Goal: Communication & Community: Ask a question

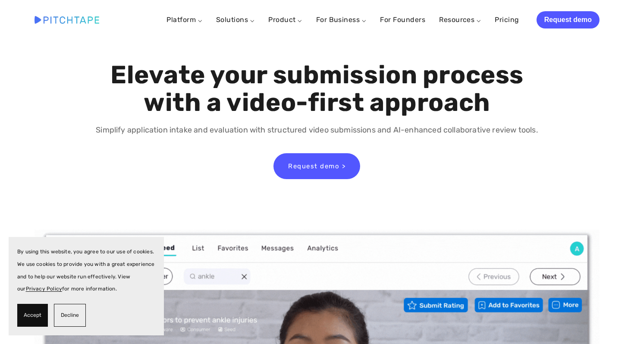
click at [69, 311] on span "Decline" at bounding box center [70, 315] width 18 height 13
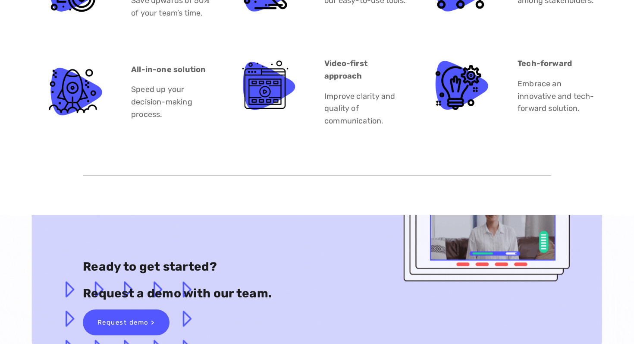
scroll to position [4980, 0]
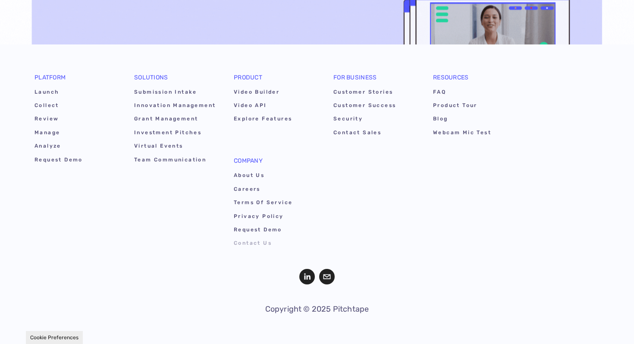
click at [245, 243] on link "Contact Us" at bounding box center [275, 244] width 82 height 13
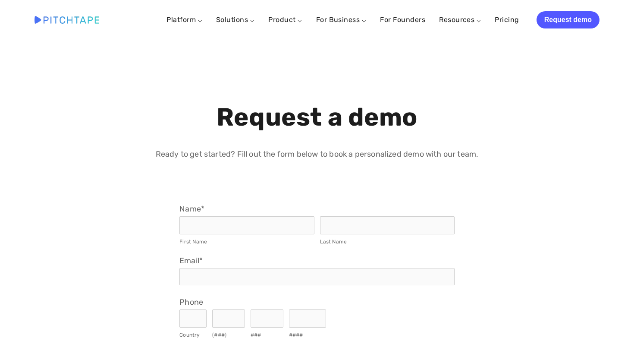
select select "US"
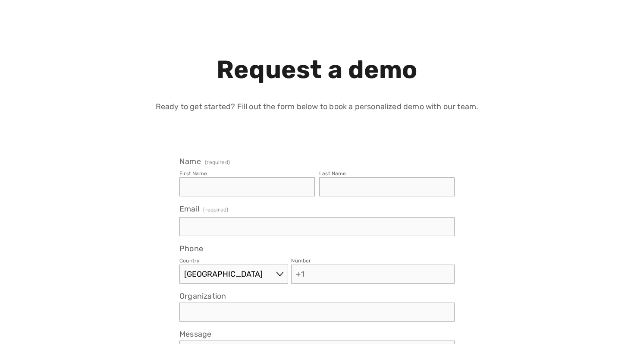
scroll to position [126, 0]
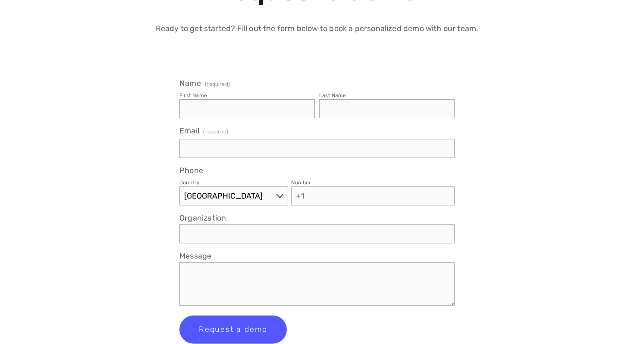
click at [214, 108] on input "First Name" at bounding box center [246, 108] width 135 height 19
type input "Mark"
click at [337, 116] on input "Last Name" at bounding box center [386, 108] width 135 height 19
type input "Arvey"
click at [254, 150] on input "Email (required)" at bounding box center [316, 148] width 275 height 19
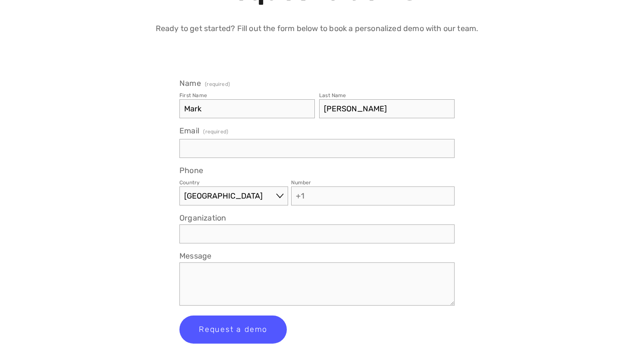
paste input "arthur@999-familyoffice.com"
type input "arthur@999-familyoffice.com"
click at [221, 195] on select "Afghanistan Åland Islands Albania Algeria American Samoa Andorra Angola Anguill…" at bounding box center [233, 195] width 109 height 19
select select "SG"
click at [179, 186] on select "Afghanistan Åland Islands Albania Algeria American Samoa Andorra Angola Anguill…" at bounding box center [233, 195] width 109 height 19
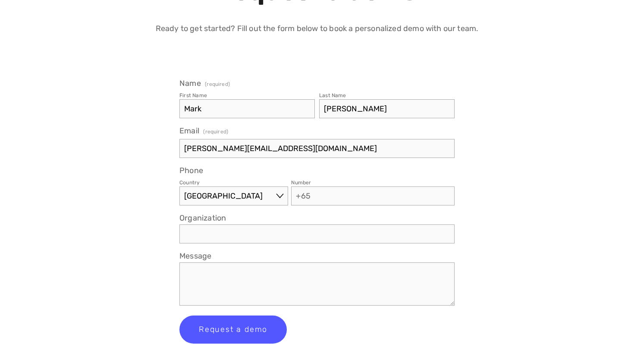
click at [319, 193] on input "Number" at bounding box center [372, 195] width 163 height 19
type input "0000 0000 0"
click at [260, 231] on input "Organization" at bounding box center [316, 233] width 275 height 19
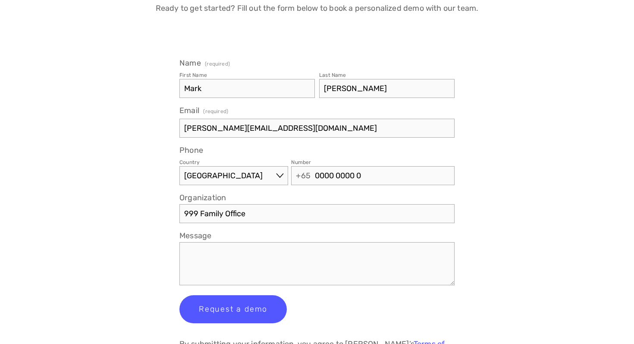
type input "999 Family Office"
click at [264, 258] on textarea "Message" at bounding box center [316, 263] width 275 height 43
paste textarea "Hello, I’m Arthur Hartmann, CBO for 999 Family Office, Singapore. Our partner Q…"
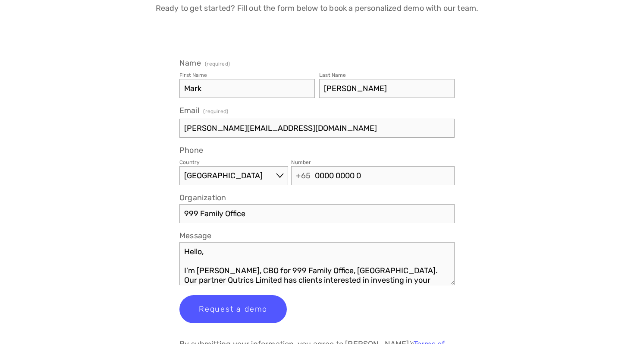
scroll to position [73, 0]
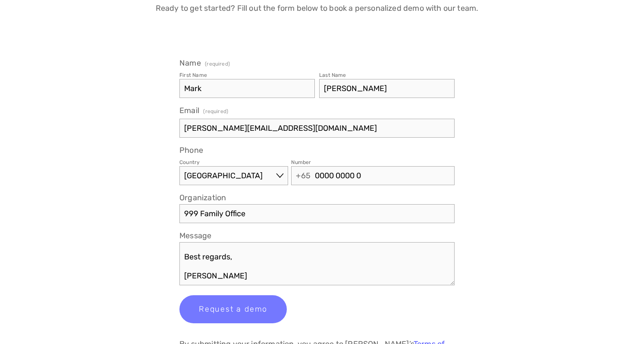
type textarea "Hello, I’m Arthur Hartmann, CBO for 999 Family Office, Singapore. Our partner Q…"
click at [236, 312] on button "Request a demo Request a demo" at bounding box center [232, 309] width 107 height 28
